Goal: Information Seeking & Learning: Learn about a topic

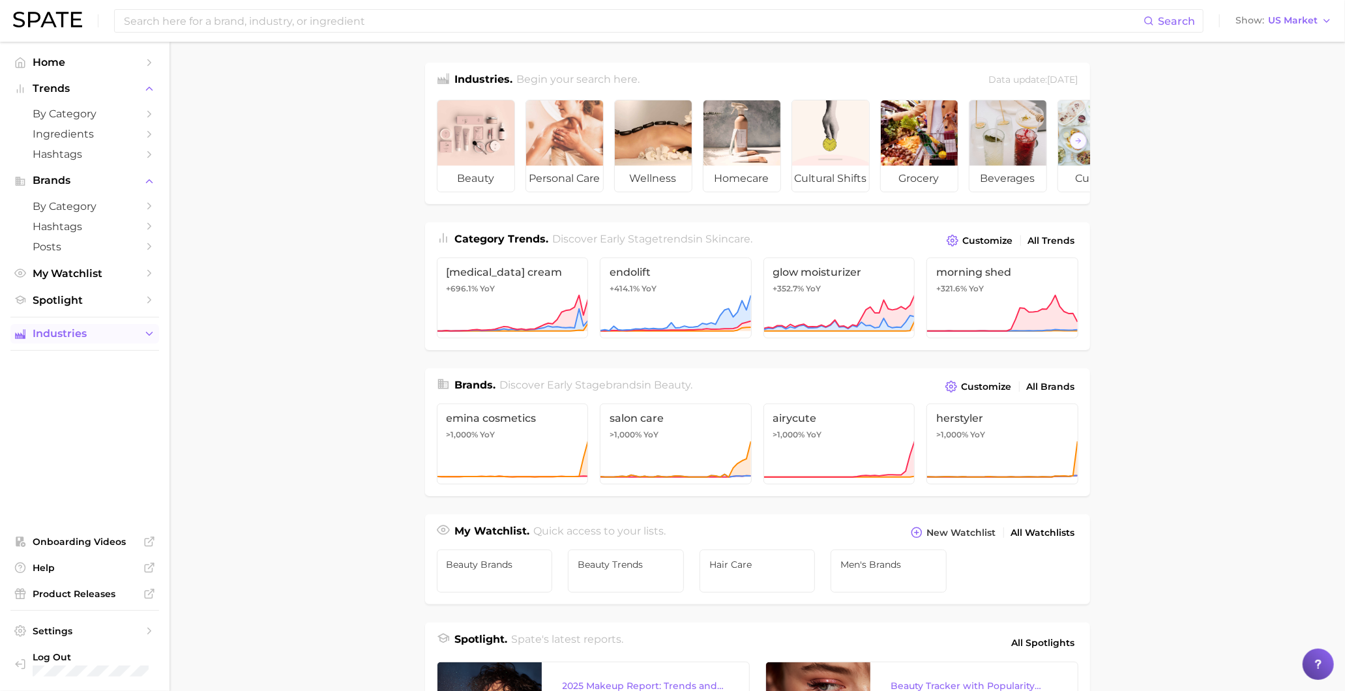
click at [85, 340] on span "Industries" at bounding box center [85, 334] width 104 height 12
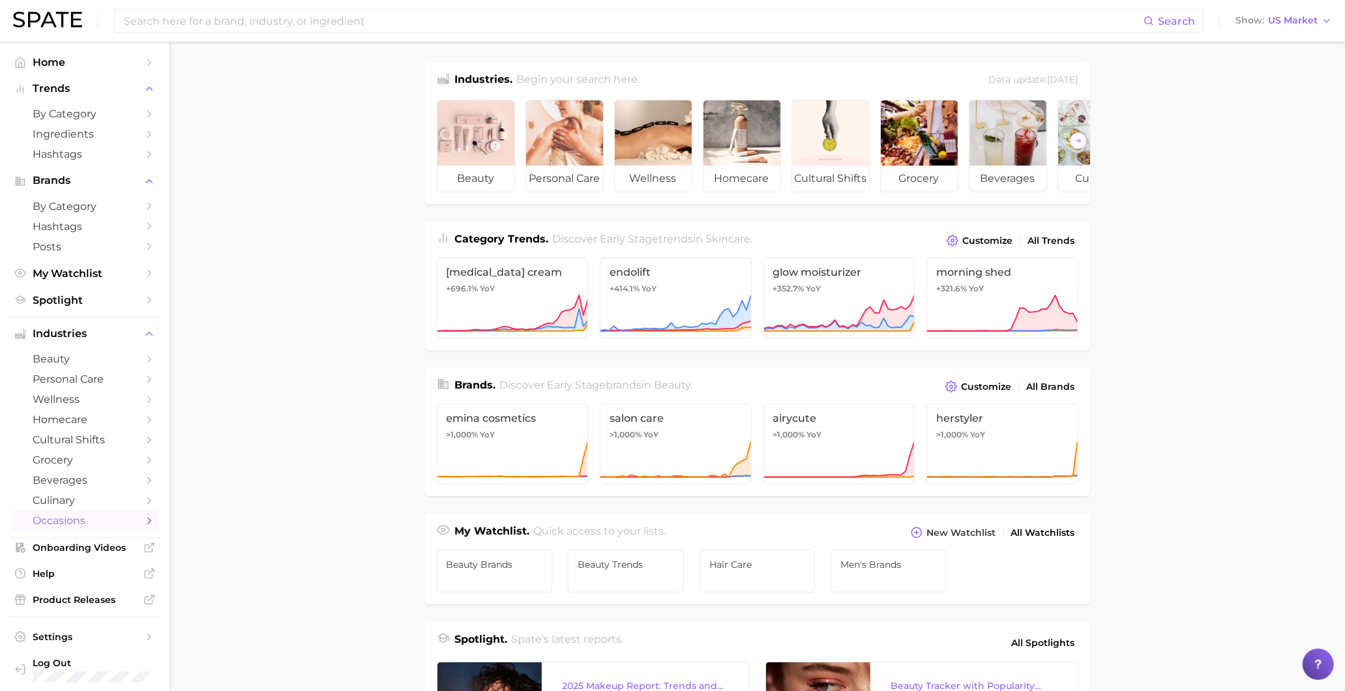
click at [85, 527] on span "occasions" at bounding box center [85, 520] width 104 height 12
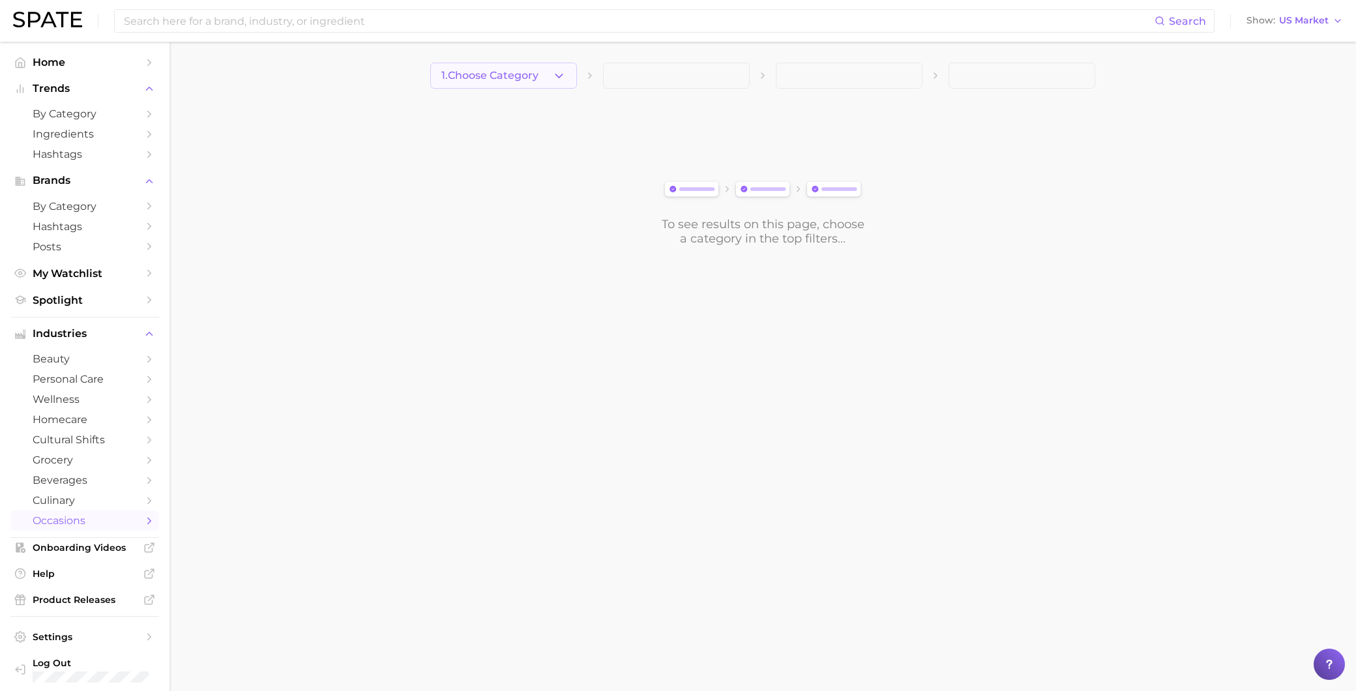
click at [529, 72] on span "1. Choose Category" at bounding box center [489, 76] width 97 height 12
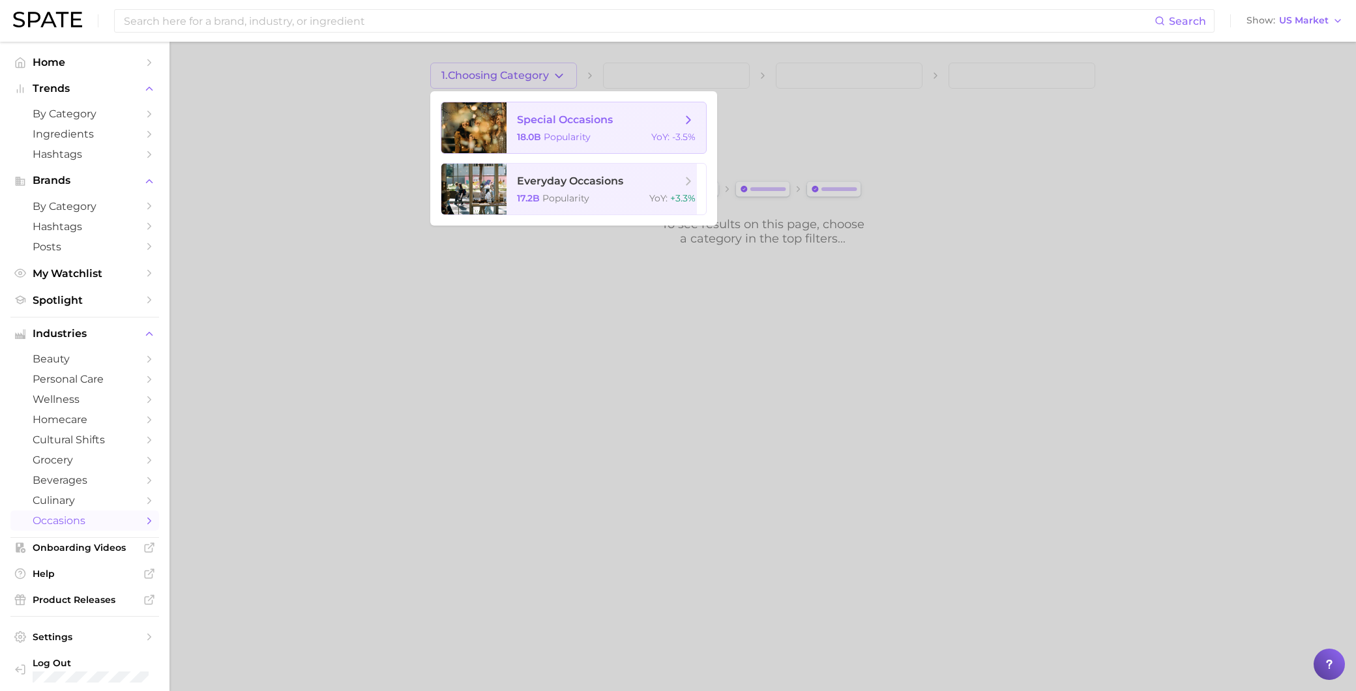
click at [543, 124] on span "special occasions" at bounding box center [565, 119] width 96 height 12
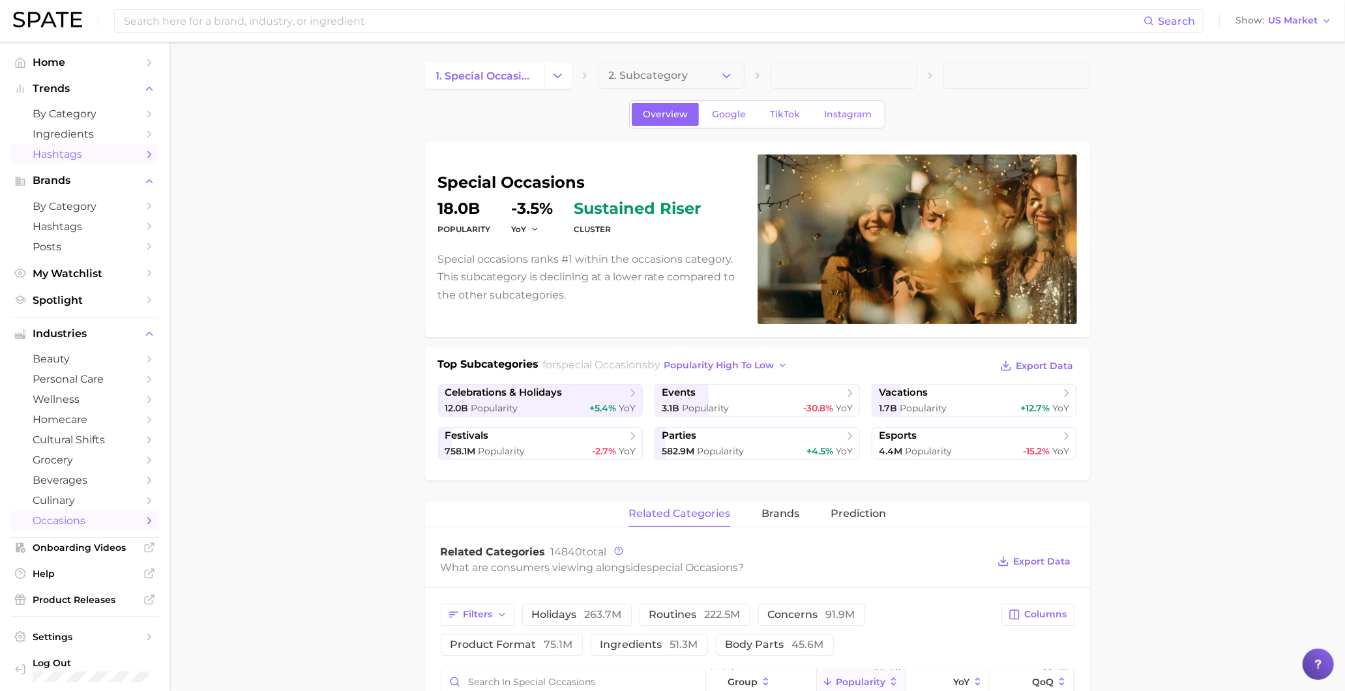
click at [70, 151] on span "Hashtags" at bounding box center [85, 154] width 104 height 12
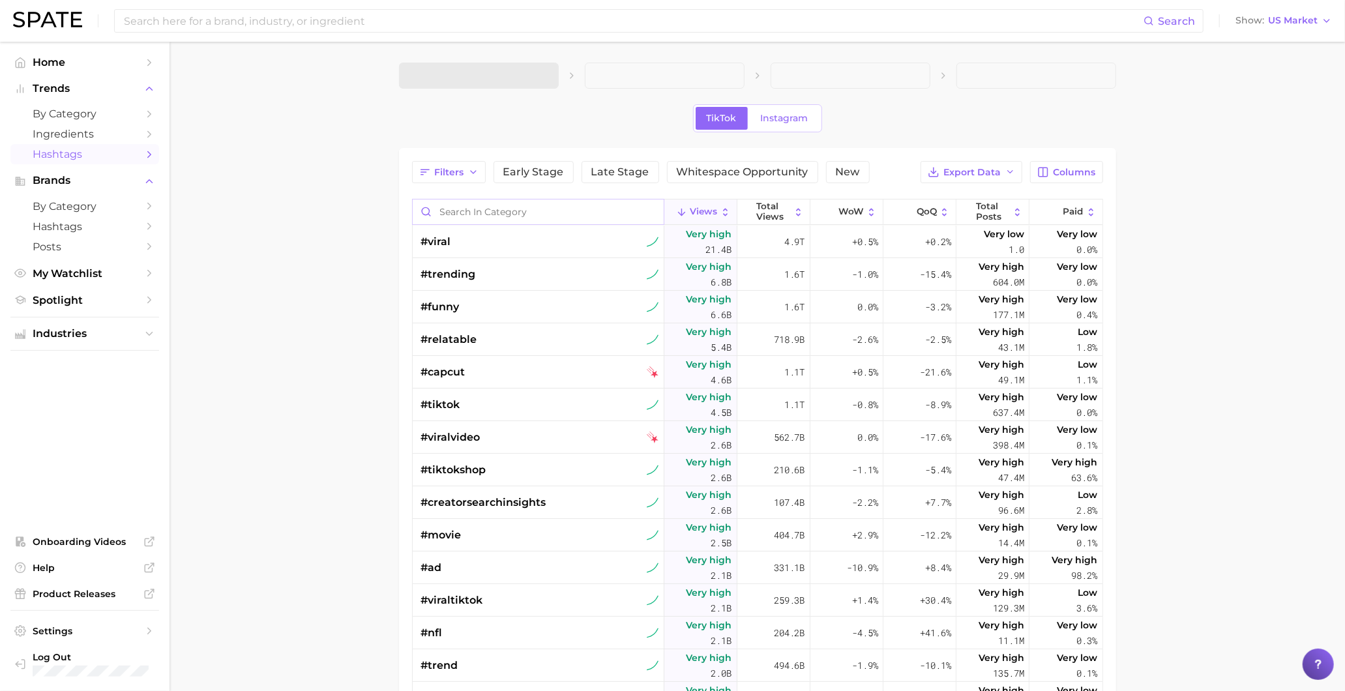
click at [494, 213] on input "Search in category" at bounding box center [538, 211] width 251 height 25
click at [824, 207] on icon at bounding box center [829, 212] width 11 height 11
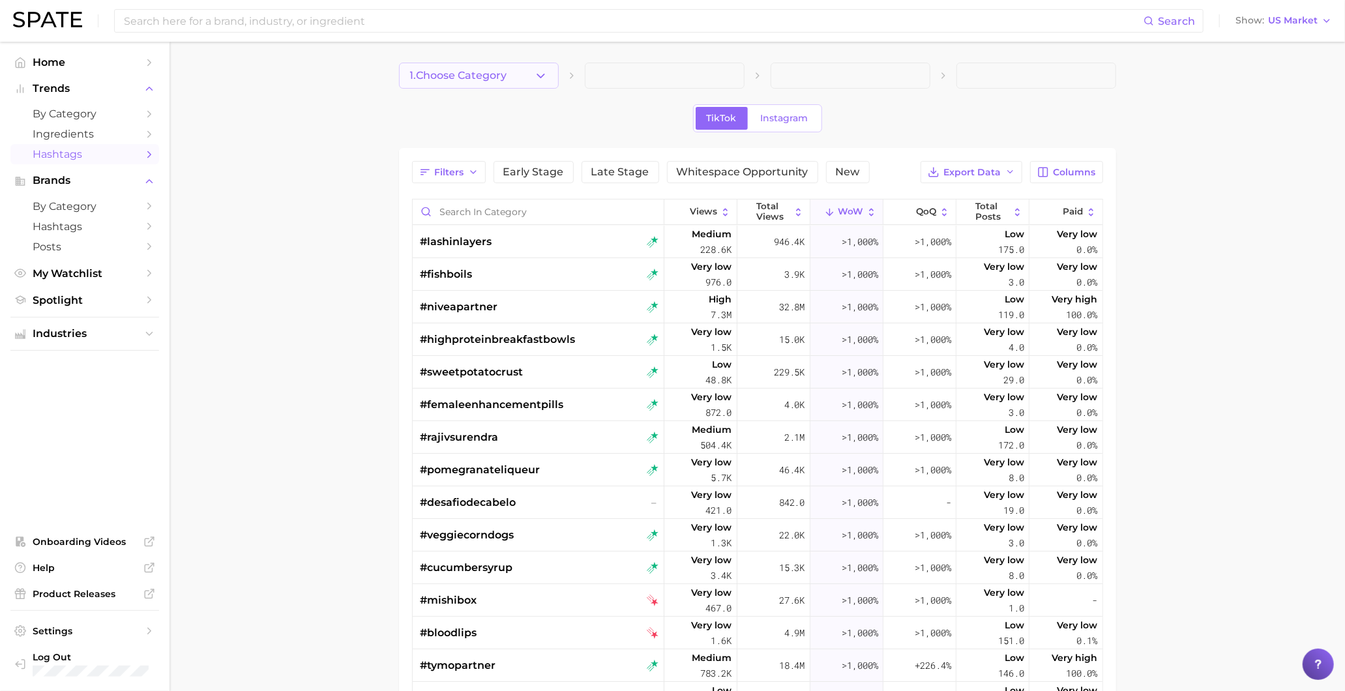
click at [454, 72] on span "1. Choose Category" at bounding box center [458, 76] width 97 height 12
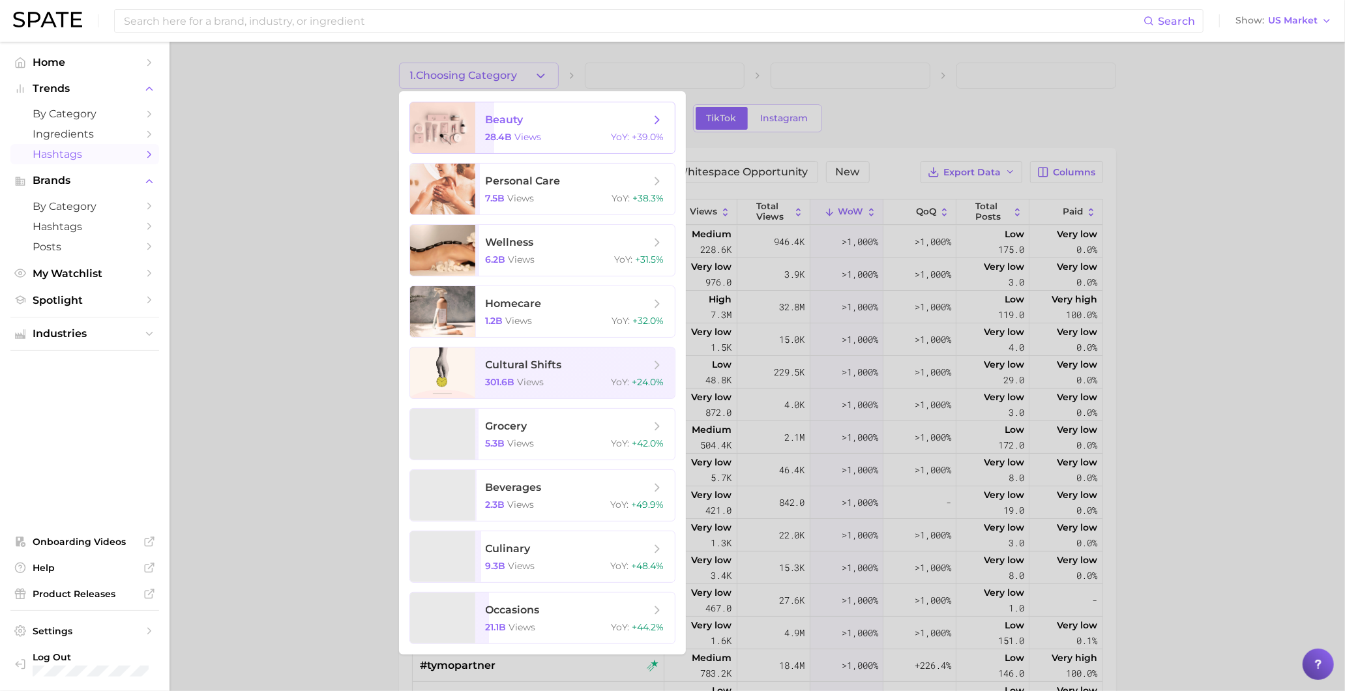
click at [492, 143] on span "beauty 28.4b views YoY : +39.0%" at bounding box center [574, 127] width 199 height 51
